Goal: Information Seeking & Learning: Learn about a topic

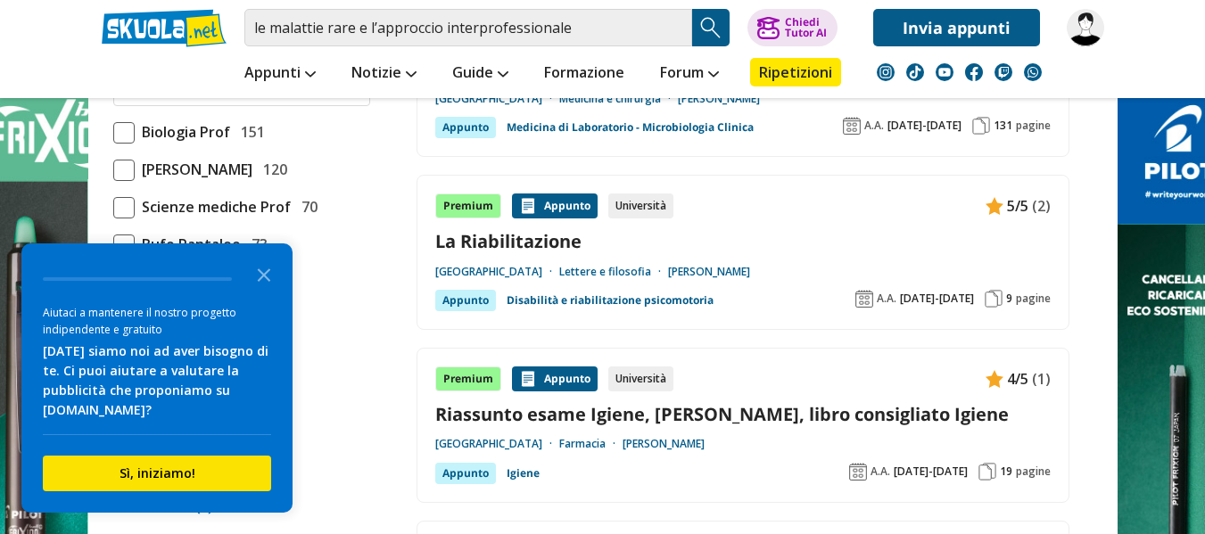
scroll to position [1427, 0]
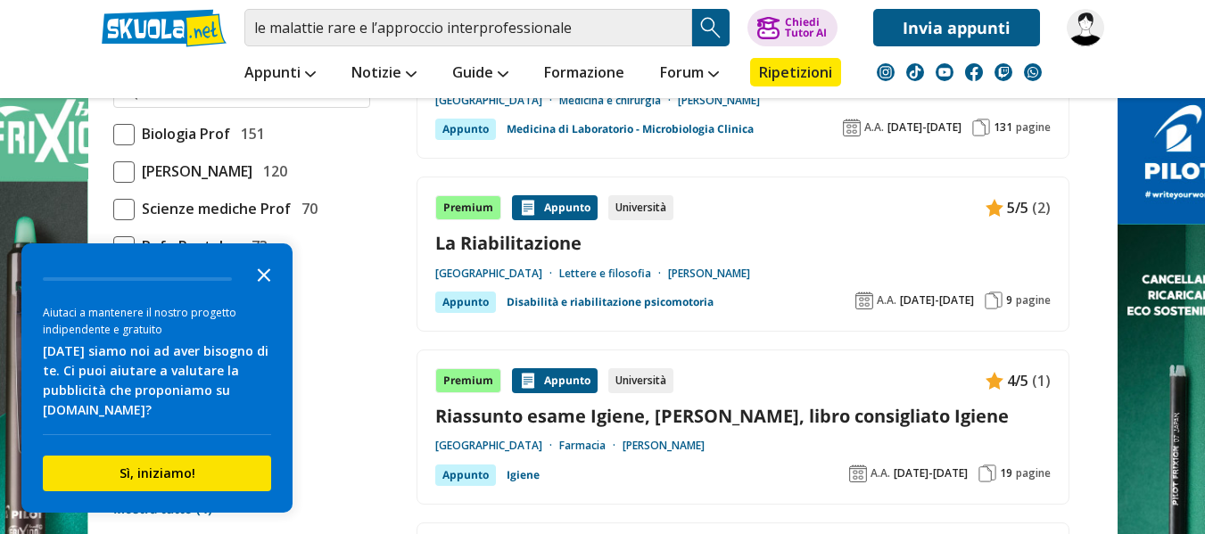
click at [267, 268] on icon "Close the survey" at bounding box center [264, 274] width 36 height 36
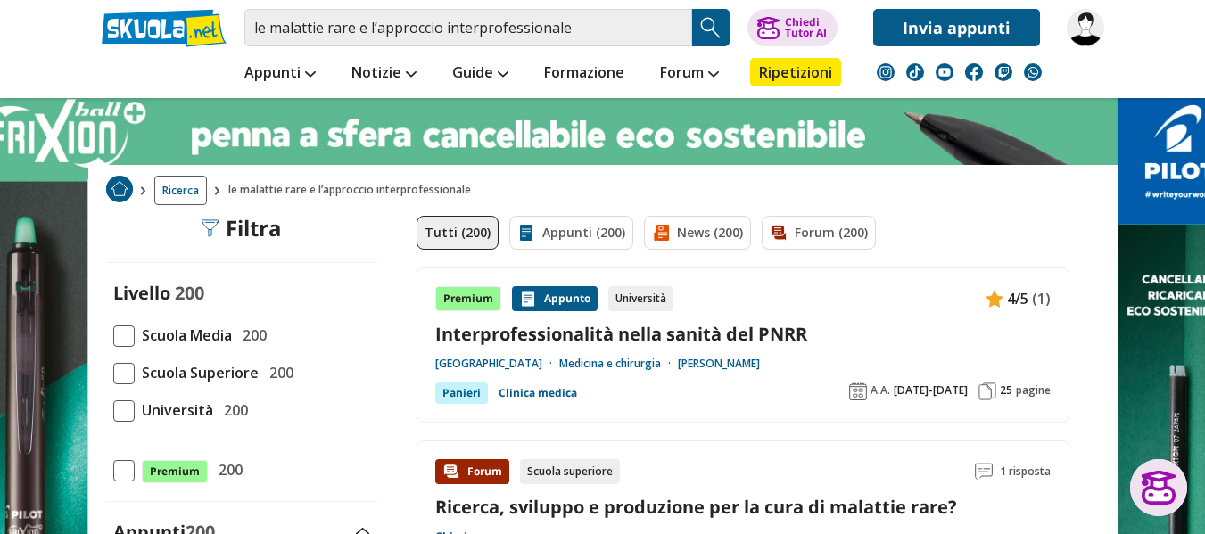
scroll to position [45, 0]
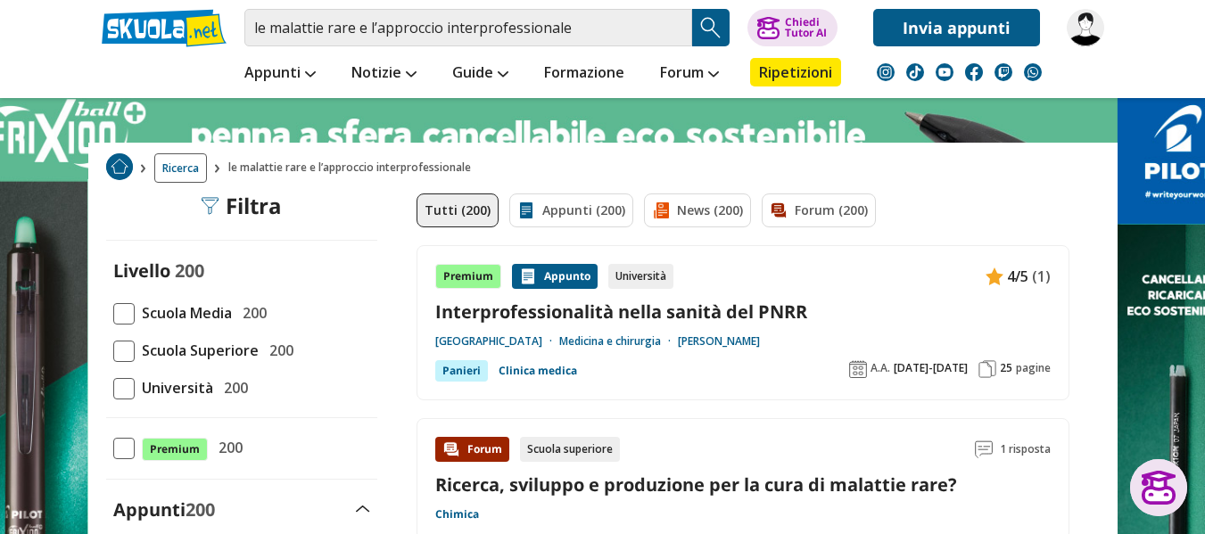
click at [230, 205] on div "Filtra 0" at bounding box center [241, 206] width 81 height 25
click at [701, 214] on link "News (200)" at bounding box center [697, 211] width 107 height 34
